Goal: Communication & Community: Answer question/provide support

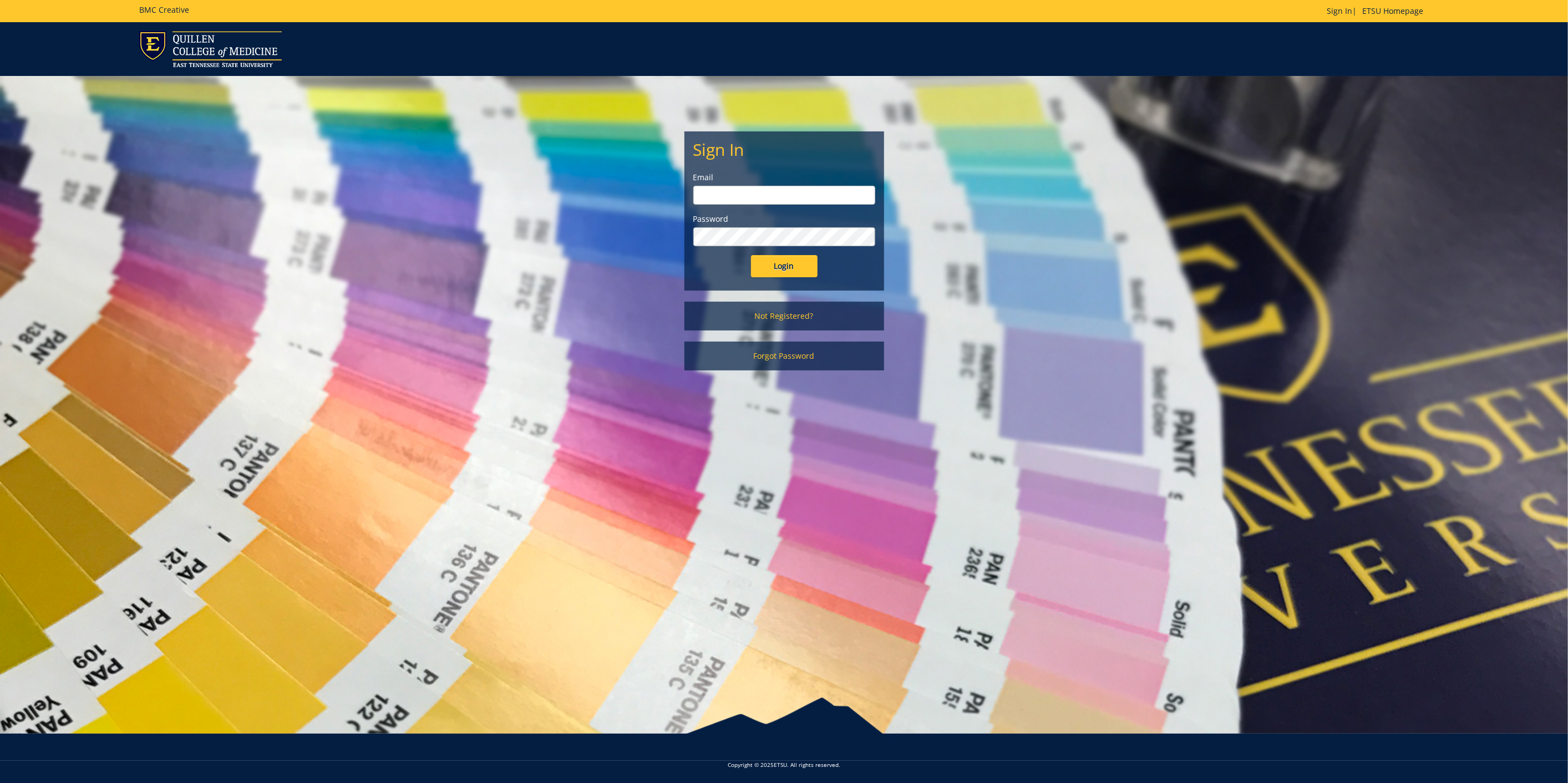
type input "[EMAIL_ADDRESS][DOMAIN_NAME]"
click at [804, 262] on input "Login" at bounding box center [784, 266] width 66 height 22
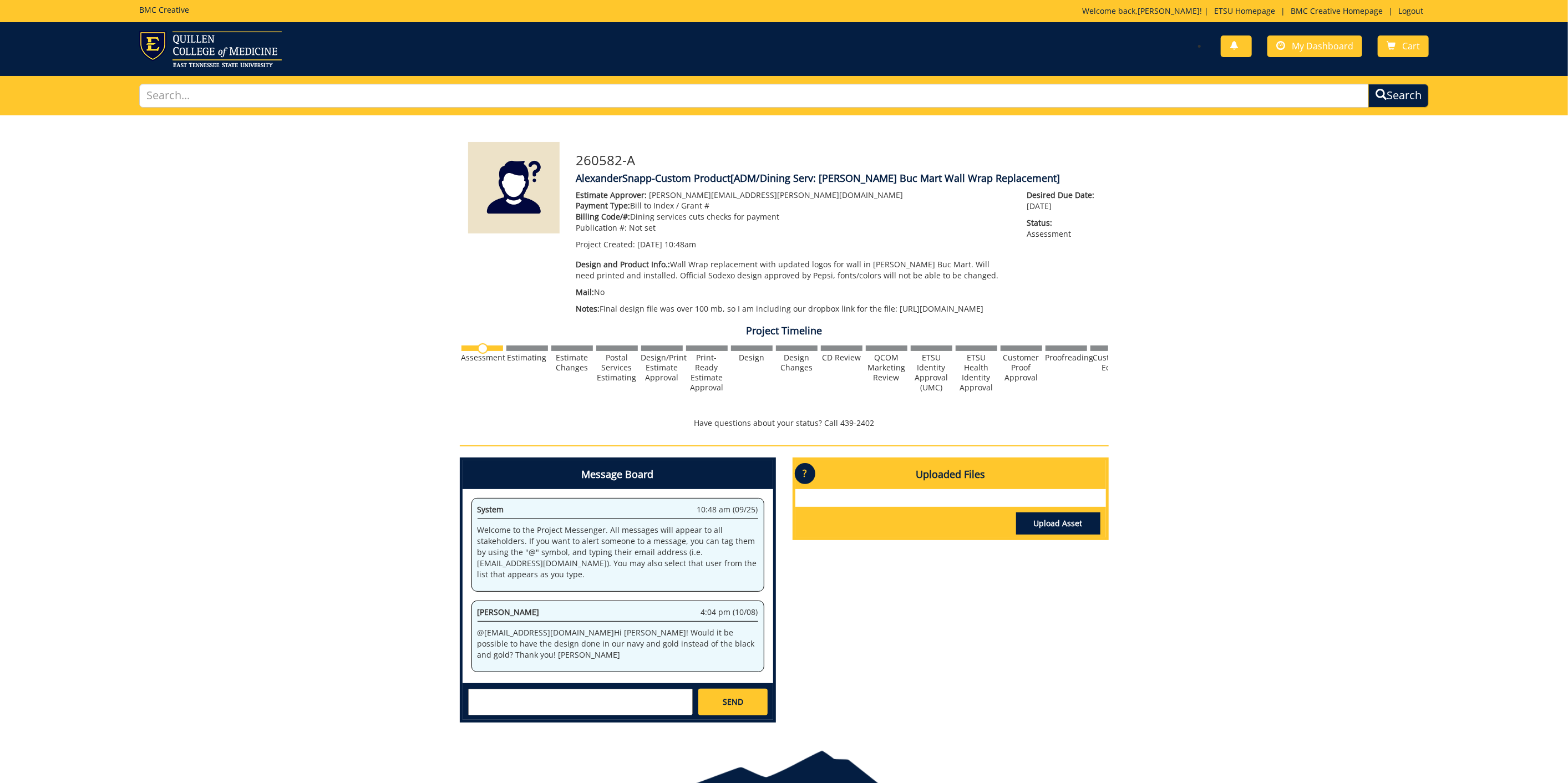
click at [543, 707] on textarea at bounding box center [580, 702] width 225 height 27
click at [492, 705] on textarea "Hello, No, this is a Sodexo design they use company-wie. It is also identicle t…" at bounding box center [580, 702] width 225 height 27
click at [491, 705] on textarea "Hello, No, this is a Sodexo design they use company-wie. It is also identicle t…" at bounding box center [580, 702] width 225 height 27
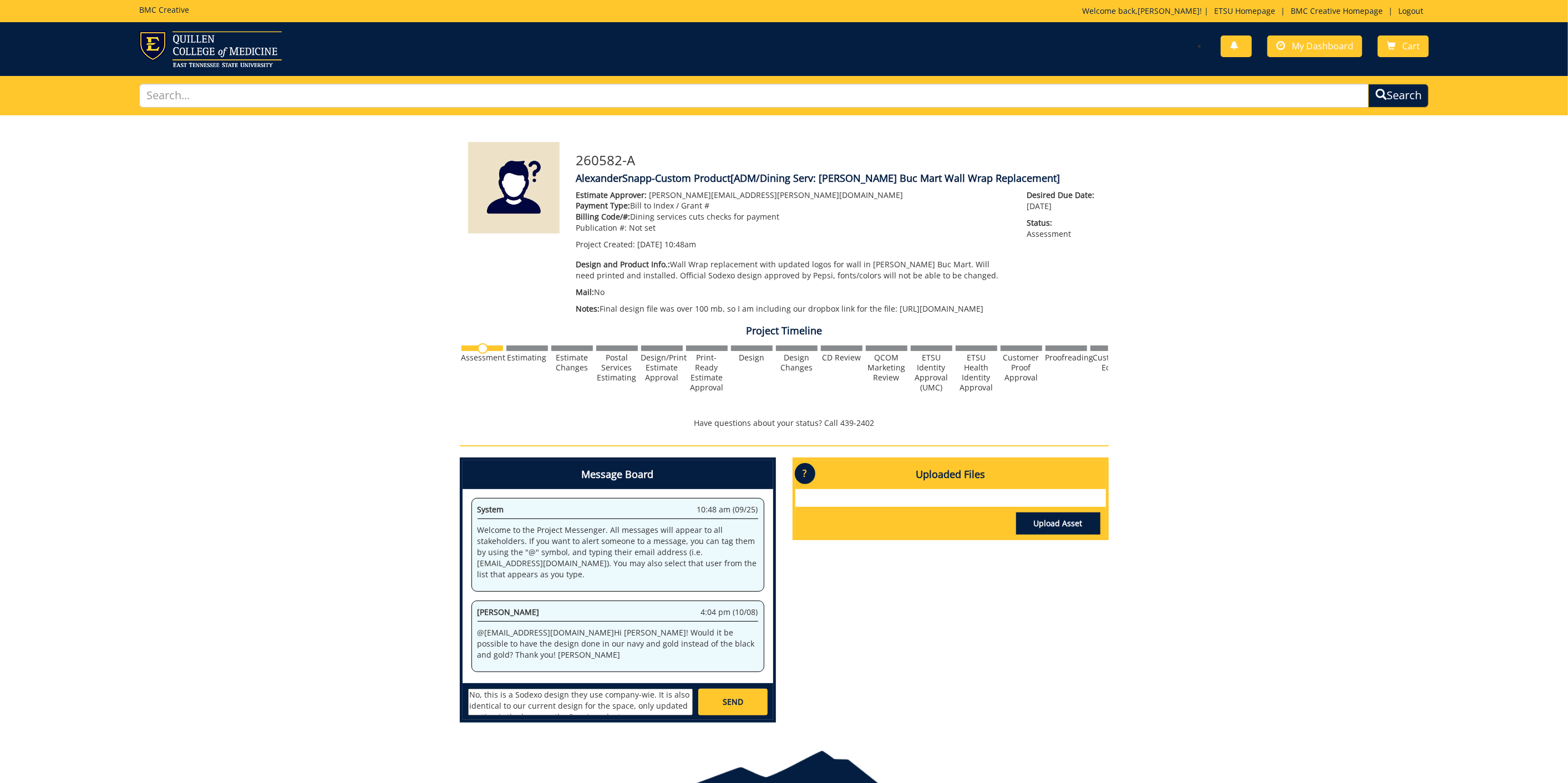
scroll to position [0, 0]
click at [643, 715] on textarea "Hello, No, this is a Sodexo design they use company-wie. It is also identical t…" at bounding box center [580, 702] width 225 height 27
drag, startPoint x: 607, startPoint y: 705, endPoint x: 597, endPoint y: 709, distance: 10.8
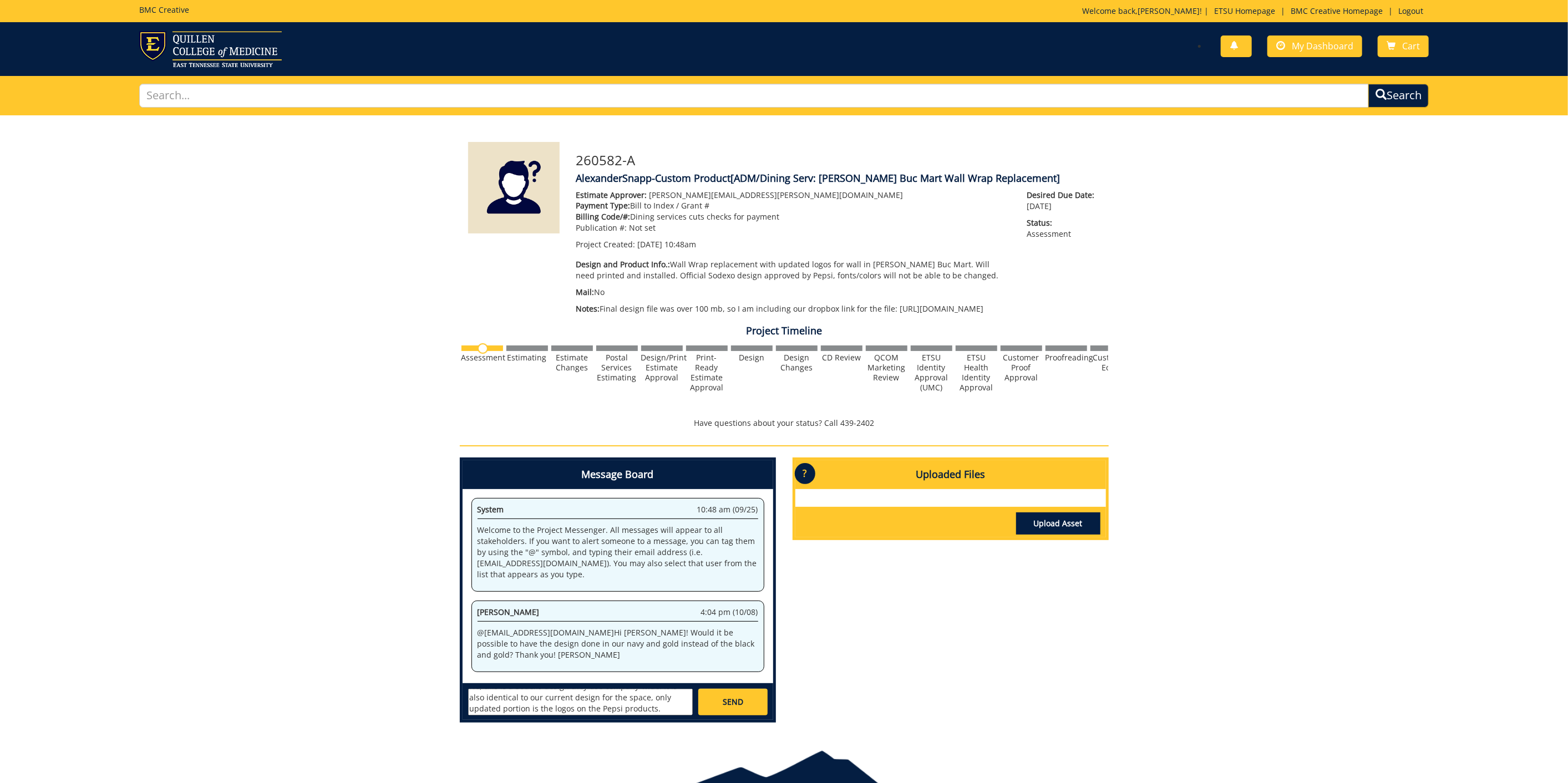
click at [597, 709] on textarea "Hello, No, this is a Sodexo design they use company-wide. It is also identical …" at bounding box center [580, 702] width 225 height 27
click at [678, 715] on textarea "Hello, No, this is a Sodexo design they use company-wide. It is also identical …" at bounding box center [580, 702] width 225 height 27
type textarea "Hello, No, this is a Sodexo design they use company-wide. It is also identical …"
click at [710, 715] on link "SEND" at bounding box center [732, 702] width 69 height 27
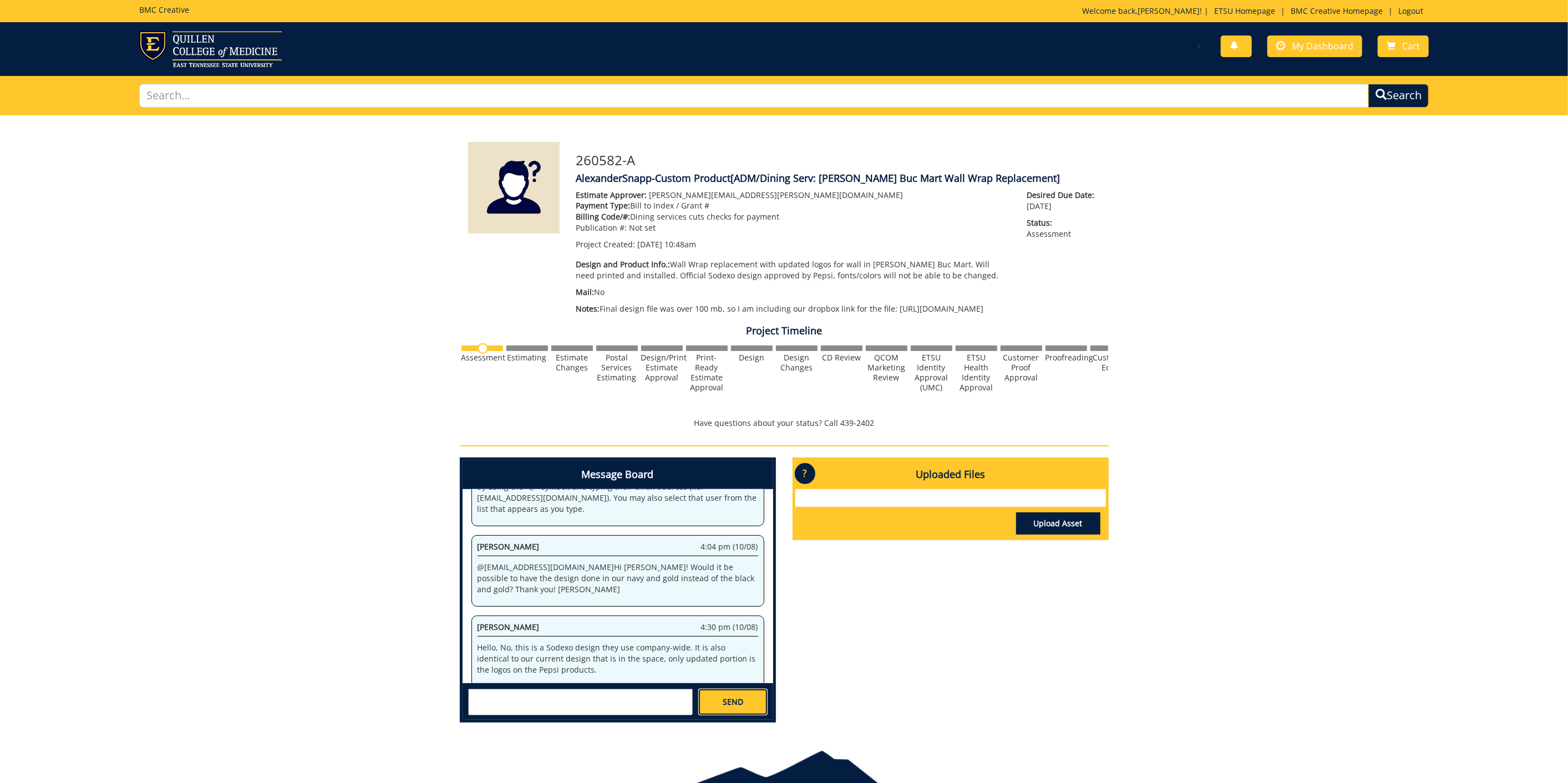
scroll to position [567, 0]
